Goal: Transaction & Acquisition: Purchase product/service

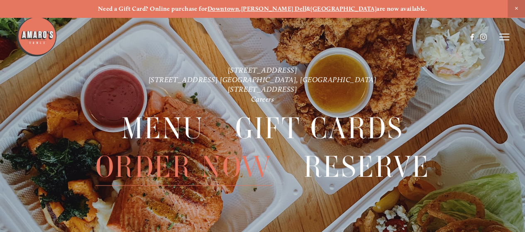
click at [172, 170] on span "Order Now" at bounding box center [184, 167] width 177 height 38
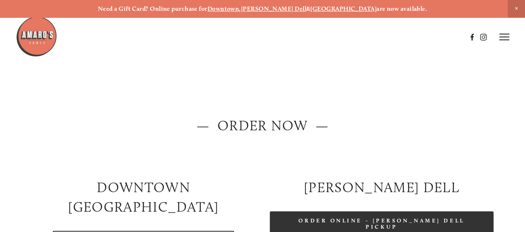
click at [315, 219] on link "Order Online - [PERSON_NAME] Dell Pickup" at bounding box center [382, 223] width 224 height 25
